Goal: Book appointment/travel/reservation

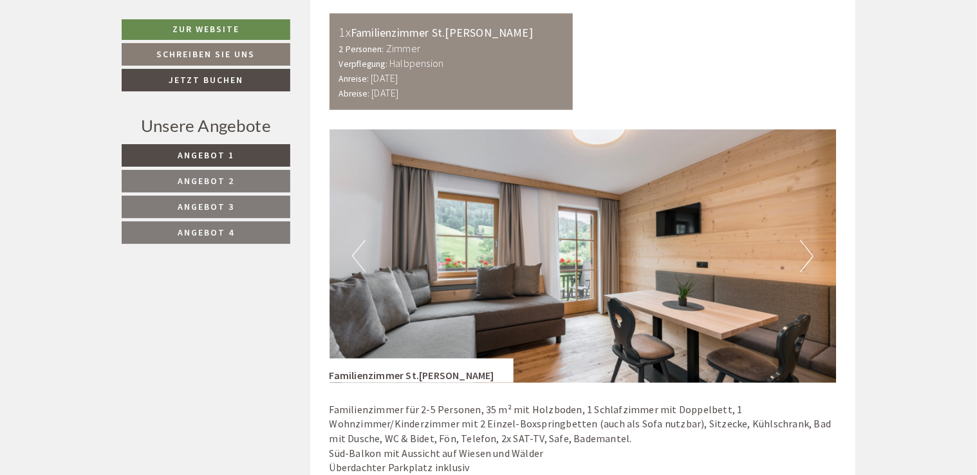
scroll to position [772, 0]
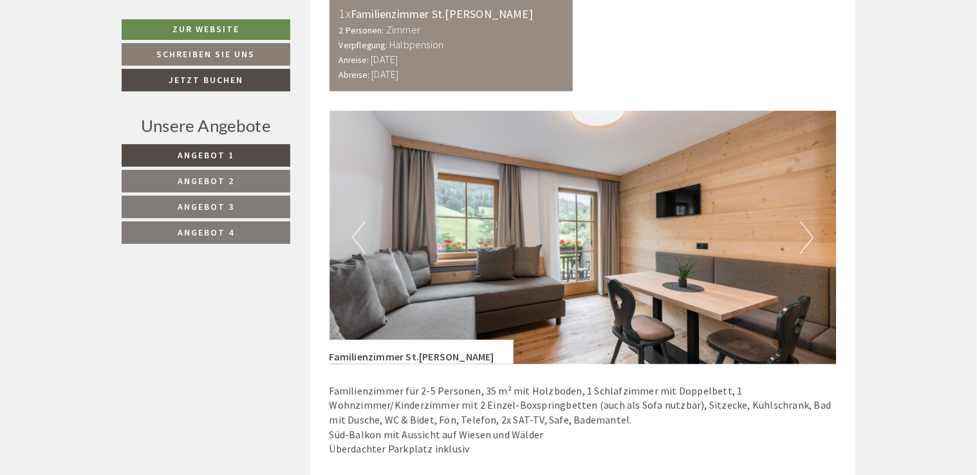
click at [802, 237] on button "Next" at bounding box center [807, 237] width 14 height 32
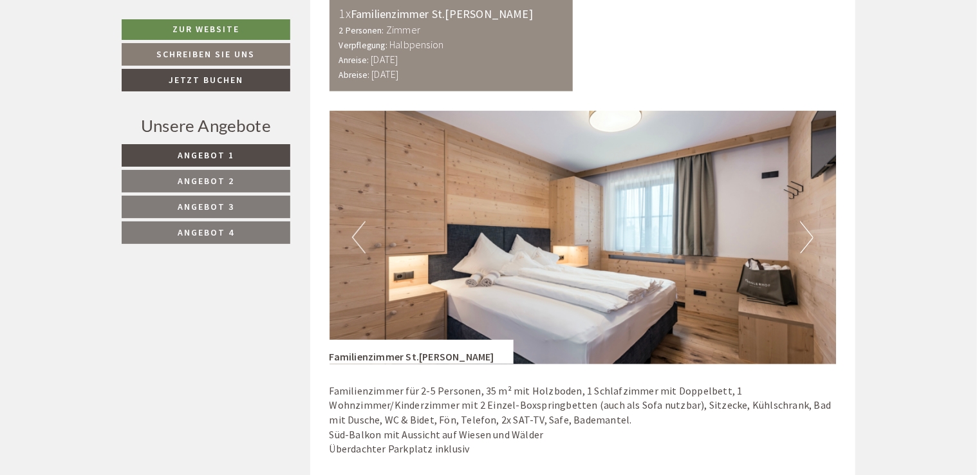
click at [811, 238] on button "Next" at bounding box center [807, 237] width 14 height 32
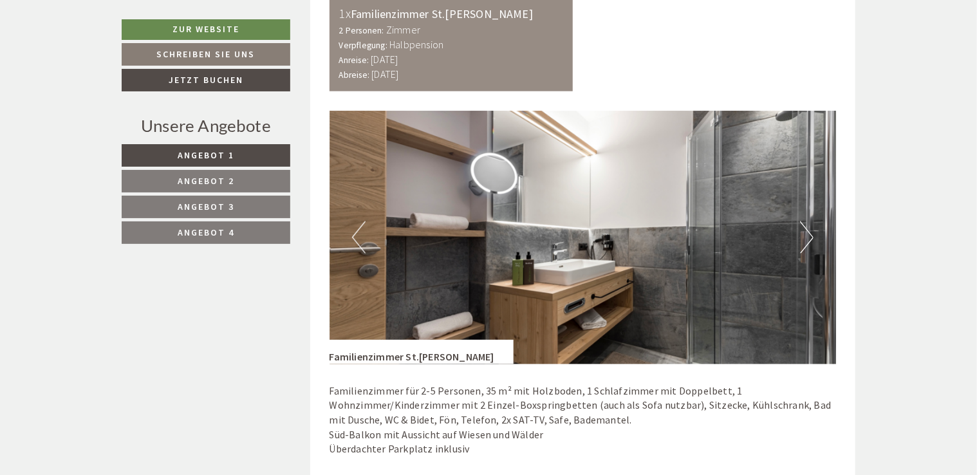
click at [811, 238] on button "Next" at bounding box center [807, 237] width 14 height 32
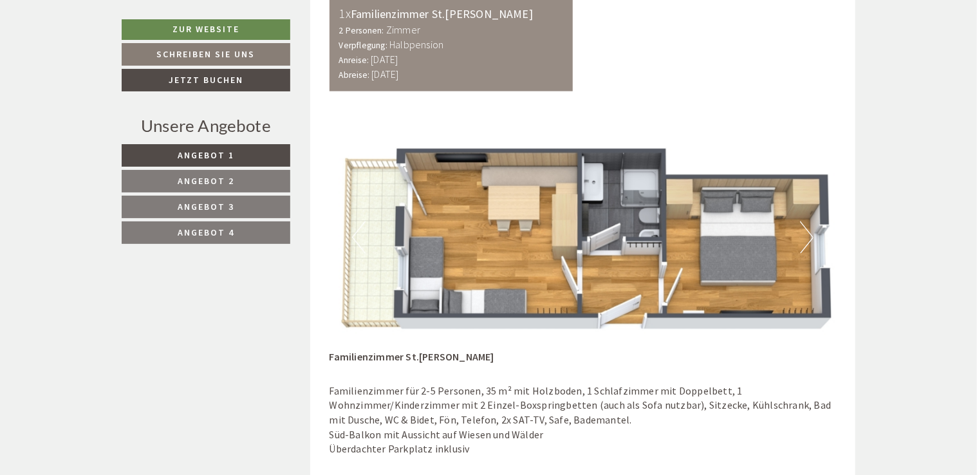
click at [190, 179] on span "Angebot 2" at bounding box center [206, 181] width 57 height 12
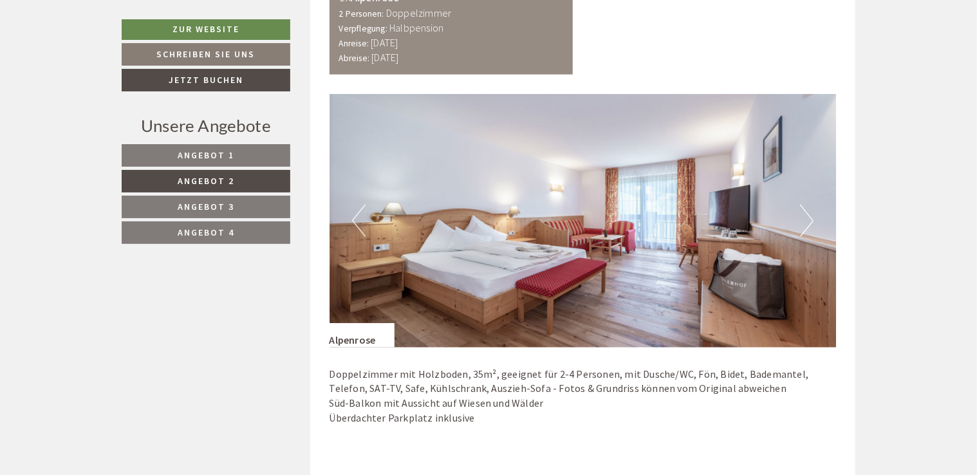
scroll to position [811, 0]
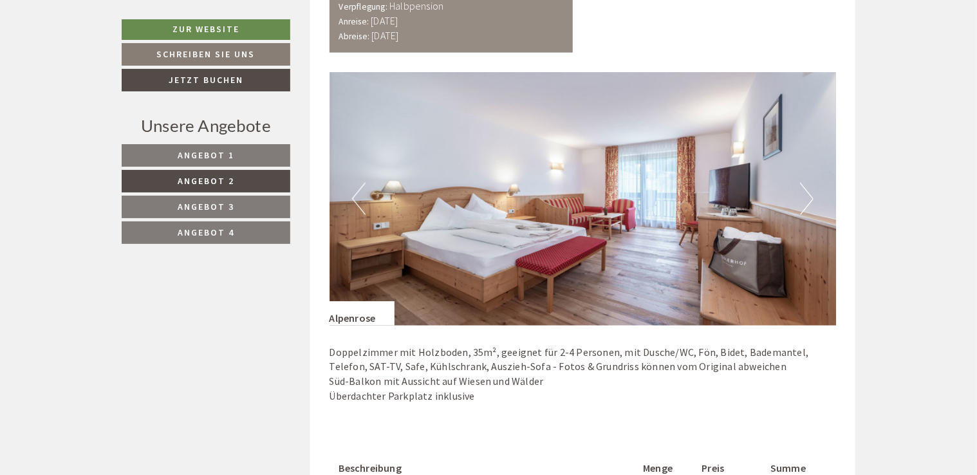
click at [805, 200] on button "Next" at bounding box center [807, 199] width 14 height 32
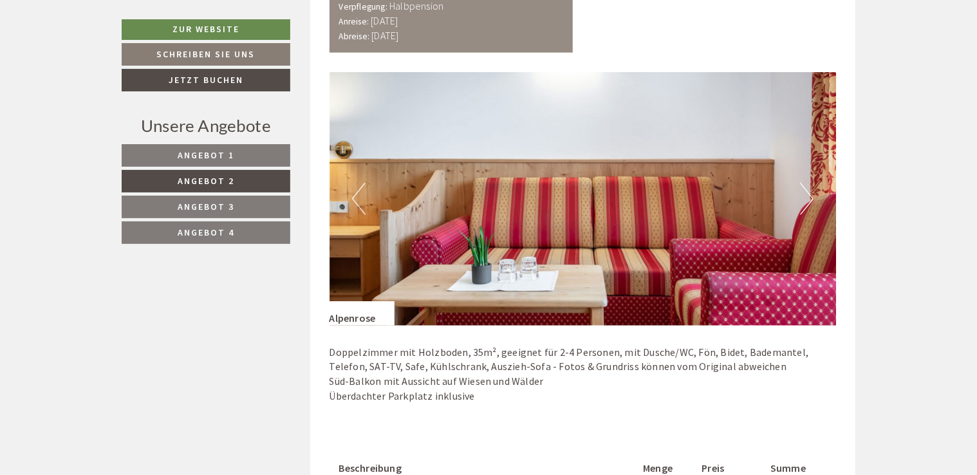
click at [807, 201] on button "Next" at bounding box center [807, 199] width 14 height 32
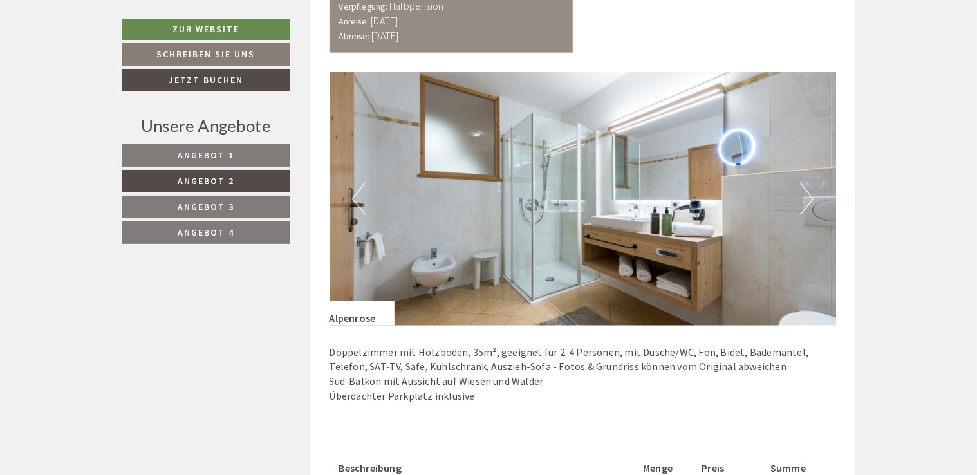
click at [807, 201] on button "Next" at bounding box center [807, 199] width 14 height 32
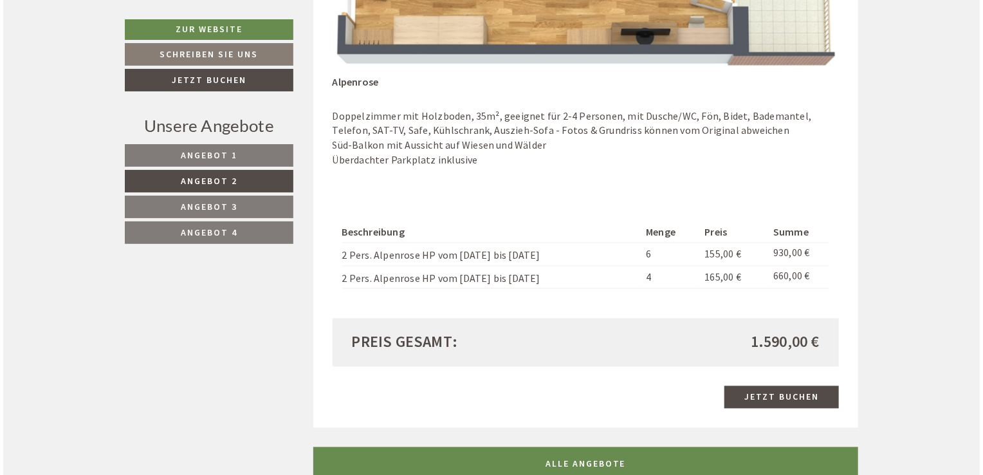
scroll to position [1068, 0]
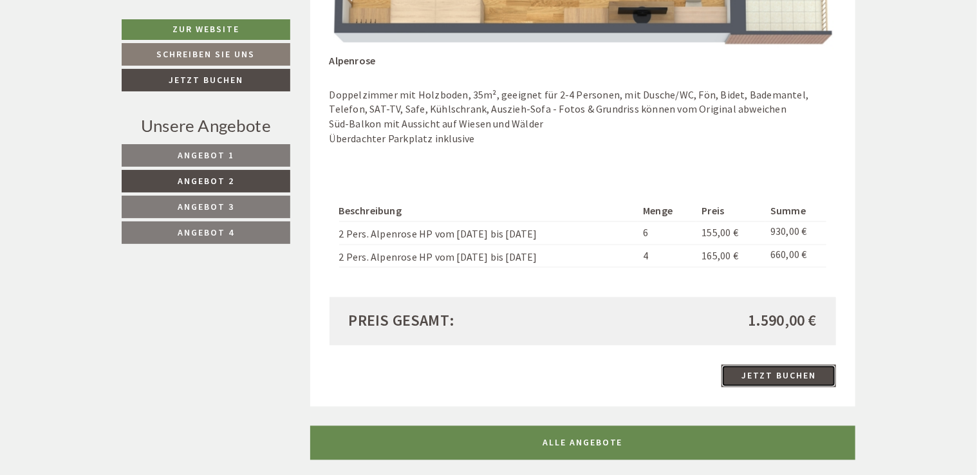
click at [780, 373] on link "Jetzt buchen" at bounding box center [778, 376] width 115 height 23
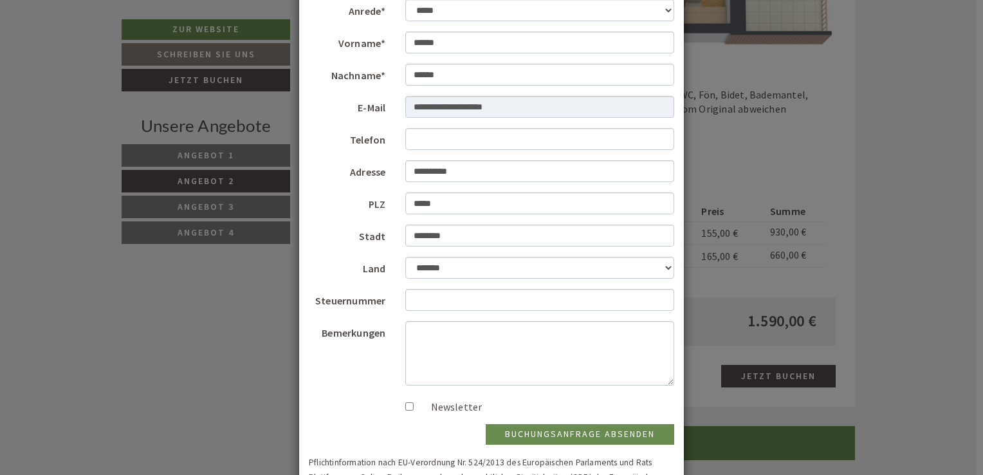
scroll to position [64, 0]
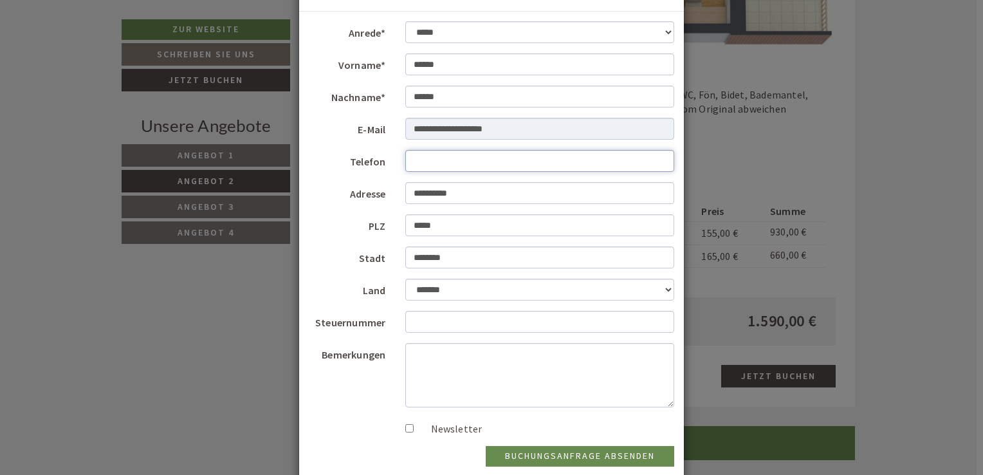
click at [436, 161] on input "Telefon" at bounding box center [540, 161] width 270 height 22
type input "*"
type input "**********"
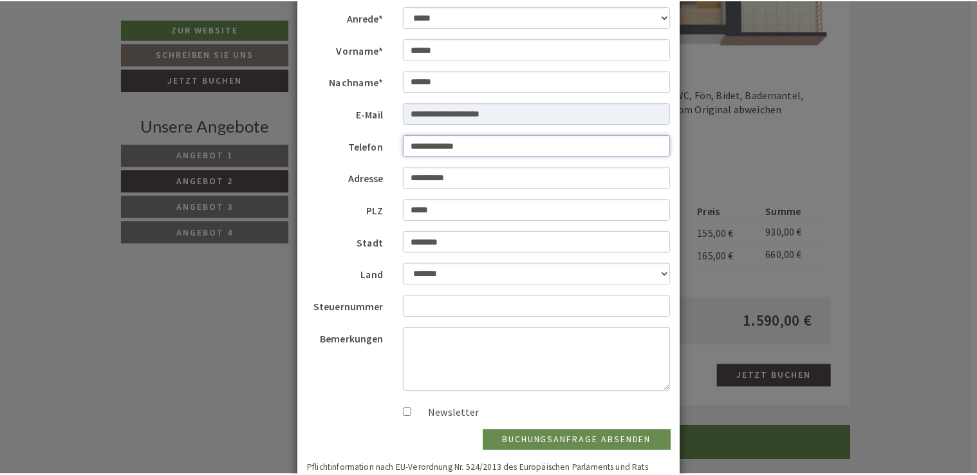
scroll to position [0, 0]
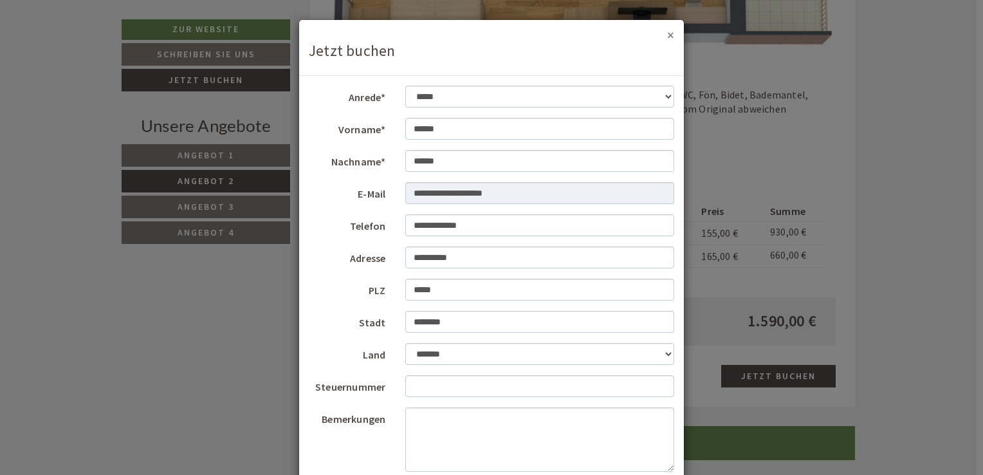
click at [667, 34] on button "×" at bounding box center [670, 35] width 7 height 14
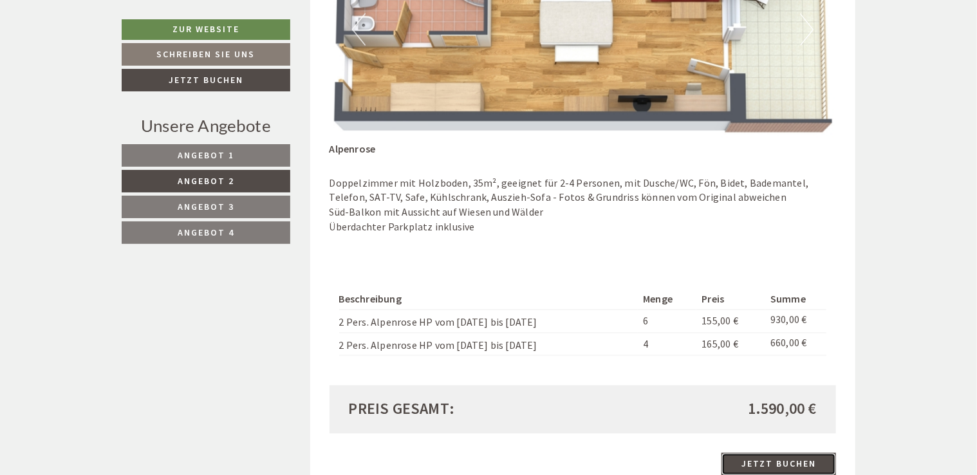
scroll to position [1004, 0]
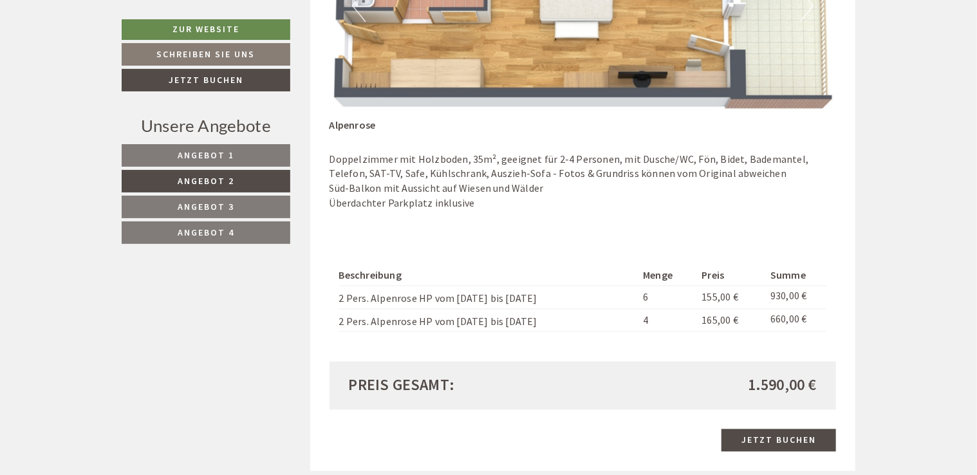
click at [237, 157] on link "Angebot 1" at bounding box center [206, 155] width 169 height 23
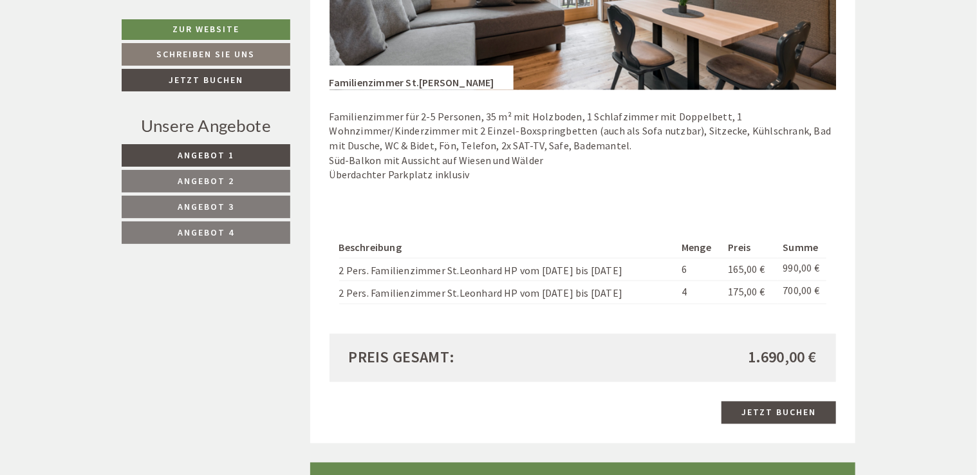
scroll to position [1068, 0]
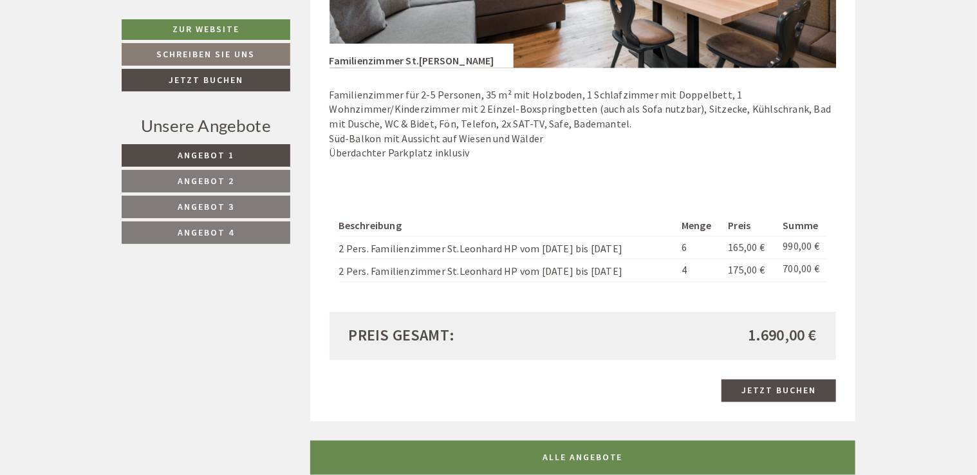
click at [216, 182] on span "Angebot 2" at bounding box center [206, 181] width 57 height 12
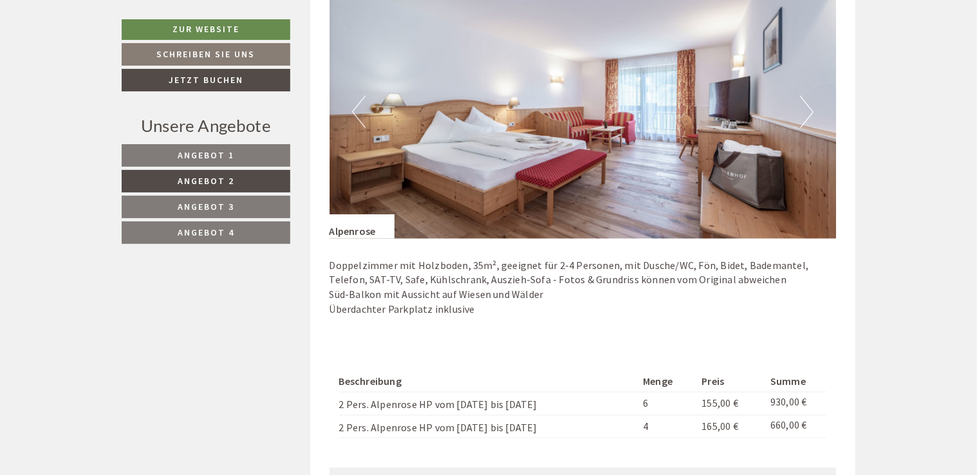
scroll to position [875, 0]
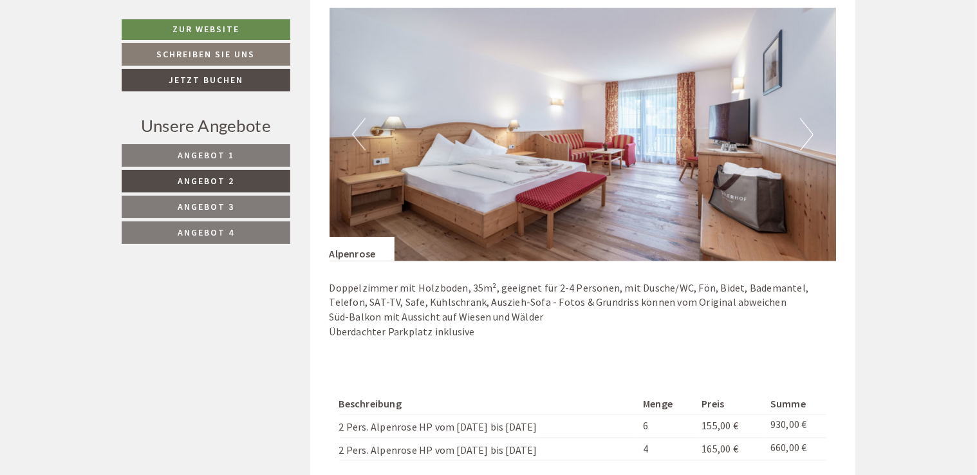
click at [805, 132] on button "Next" at bounding box center [807, 134] width 14 height 32
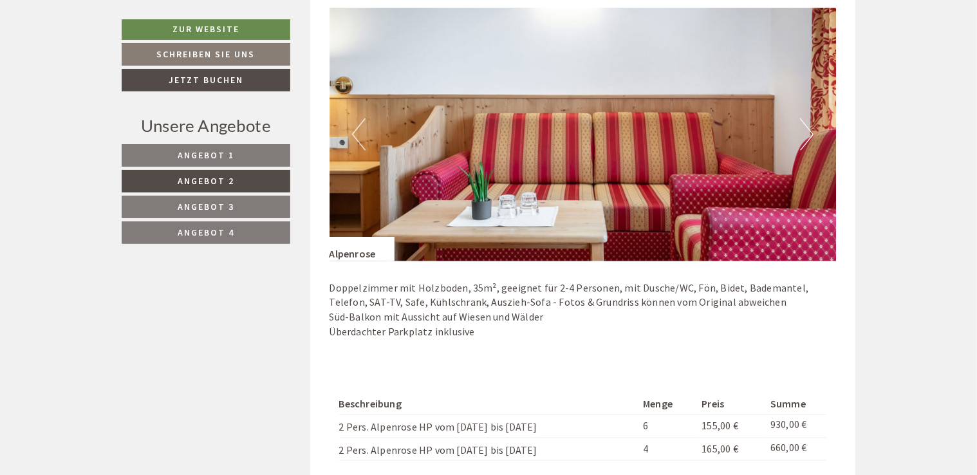
click at [805, 134] on button "Next" at bounding box center [807, 134] width 14 height 32
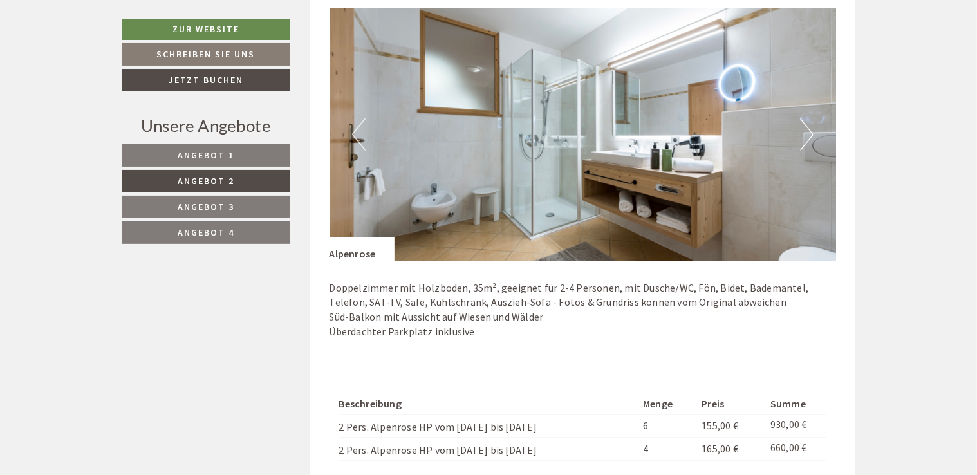
click at [804, 135] on button "Next" at bounding box center [807, 134] width 14 height 32
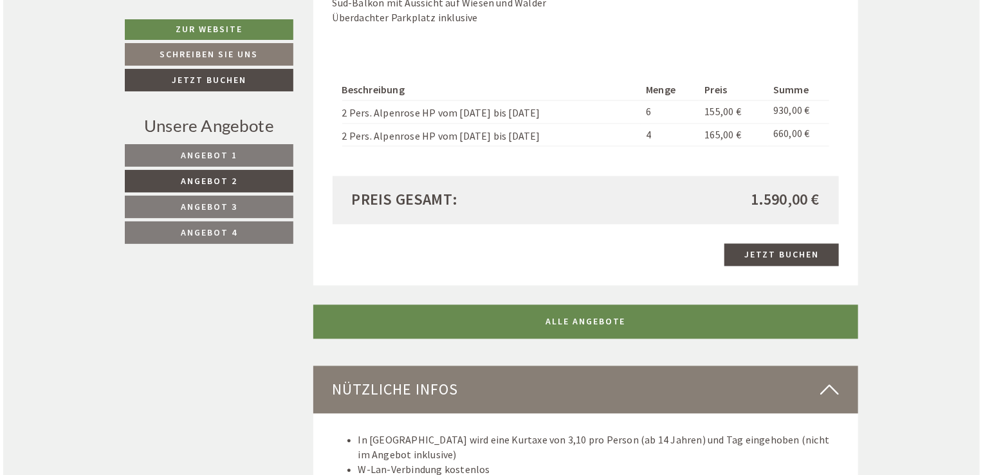
scroll to position [1197, 0]
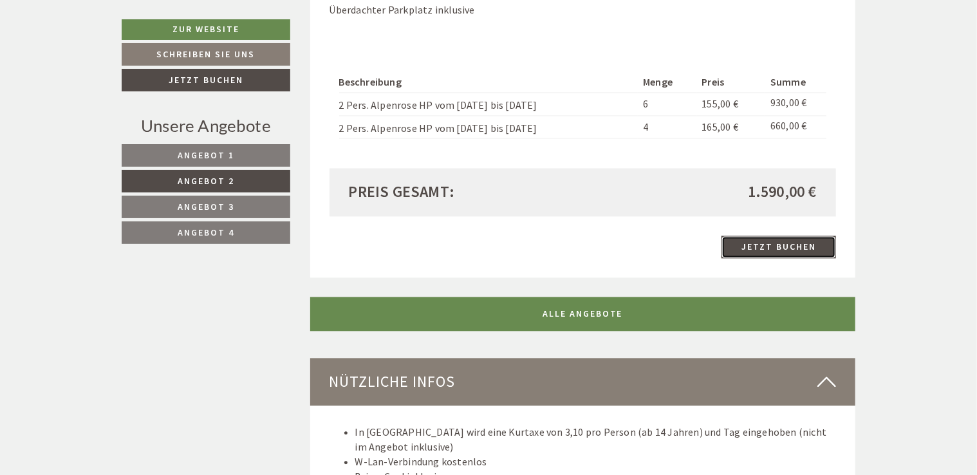
click at [780, 244] on link "Jetzt buchen" at bounding box center [778, 247] width 115 height 23
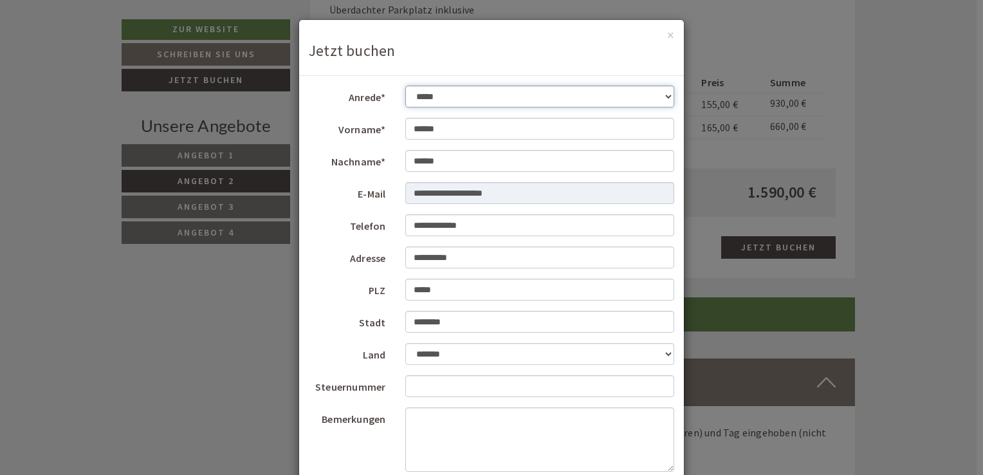
click at [647, 94] on select "**********" at bounding box center [540, 97] width 270 height 22
select select "*"
click at [405, 86] on select "**********" at bounding box center [540, 97] width 270 height 22
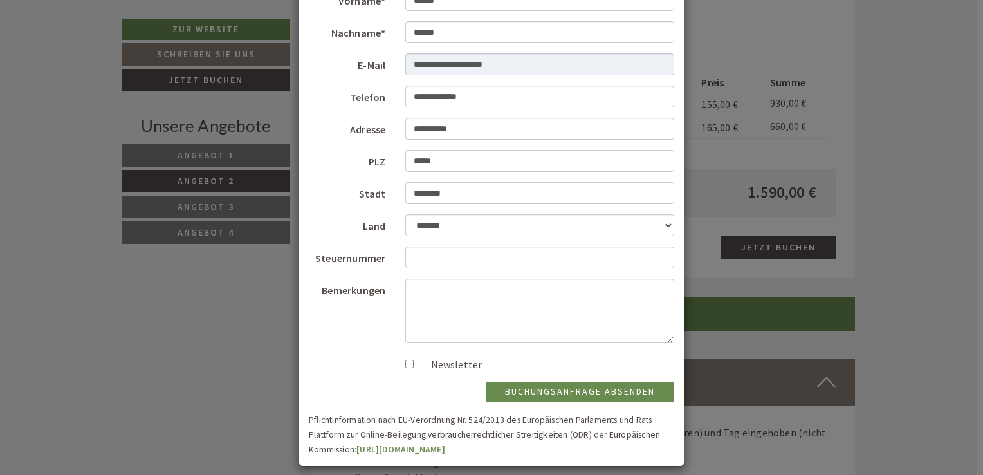
scroll to position [139, 0]
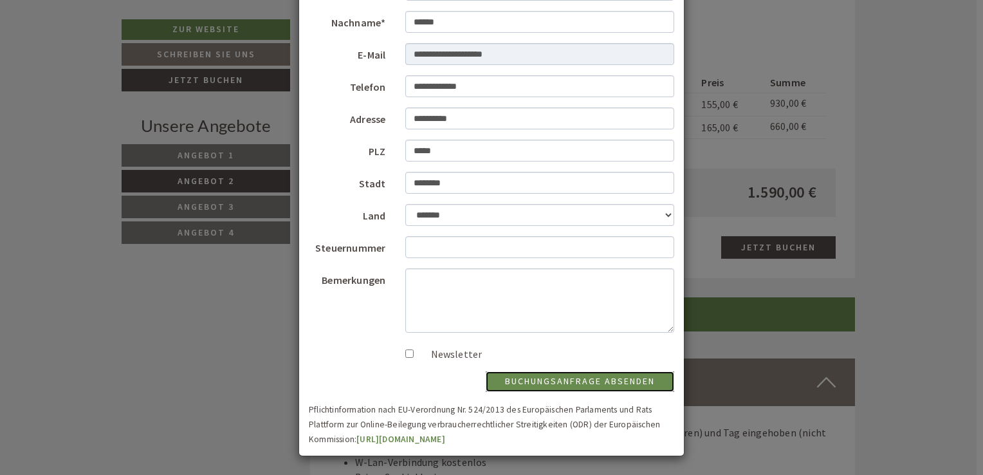
click at [576, 382] on button "Buchungsanfrage absenden" at bounding box center [580, 381] width 189 height 21
click at [664, 217] on select "**********" at bounding box center [540, 215] width 270 height 22
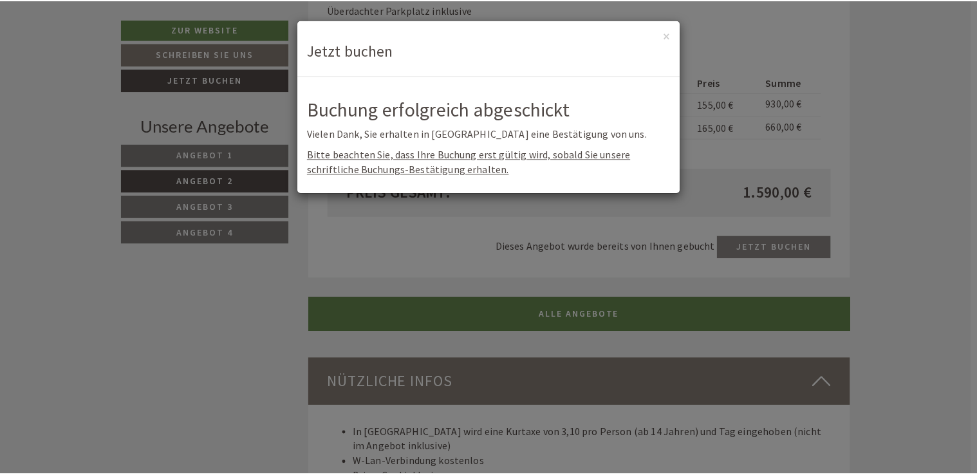
scroll to position [0, 0]
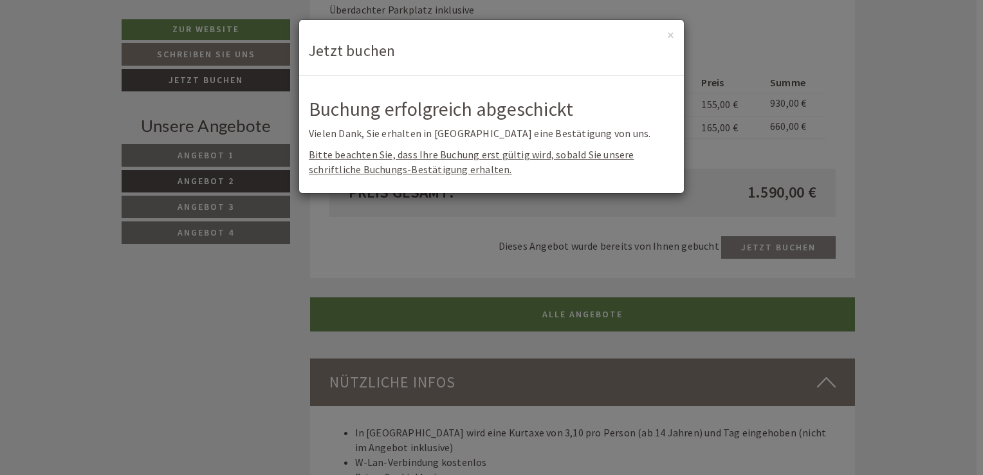
click at [97, 277] on div "**********" at bounding box center [491, 237] width 983 height 475
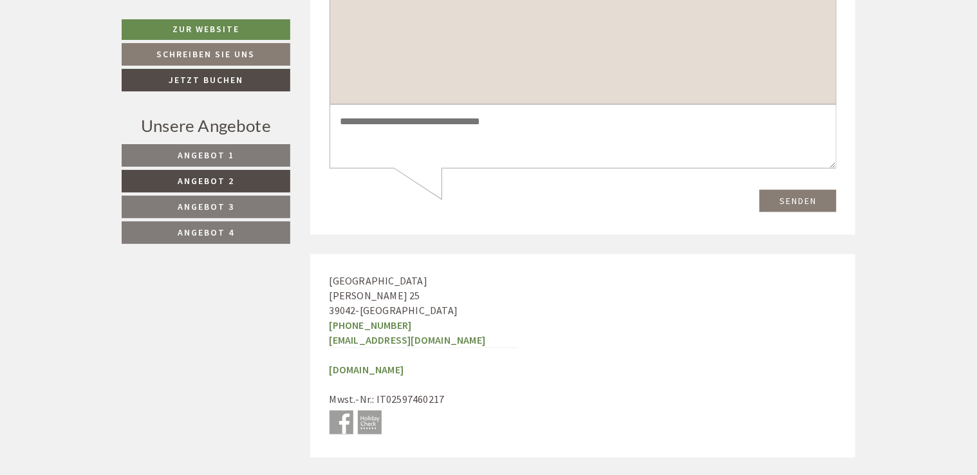
scroll to position [3191, 0]
